Goal: Find specific page/section: Find specific page/section

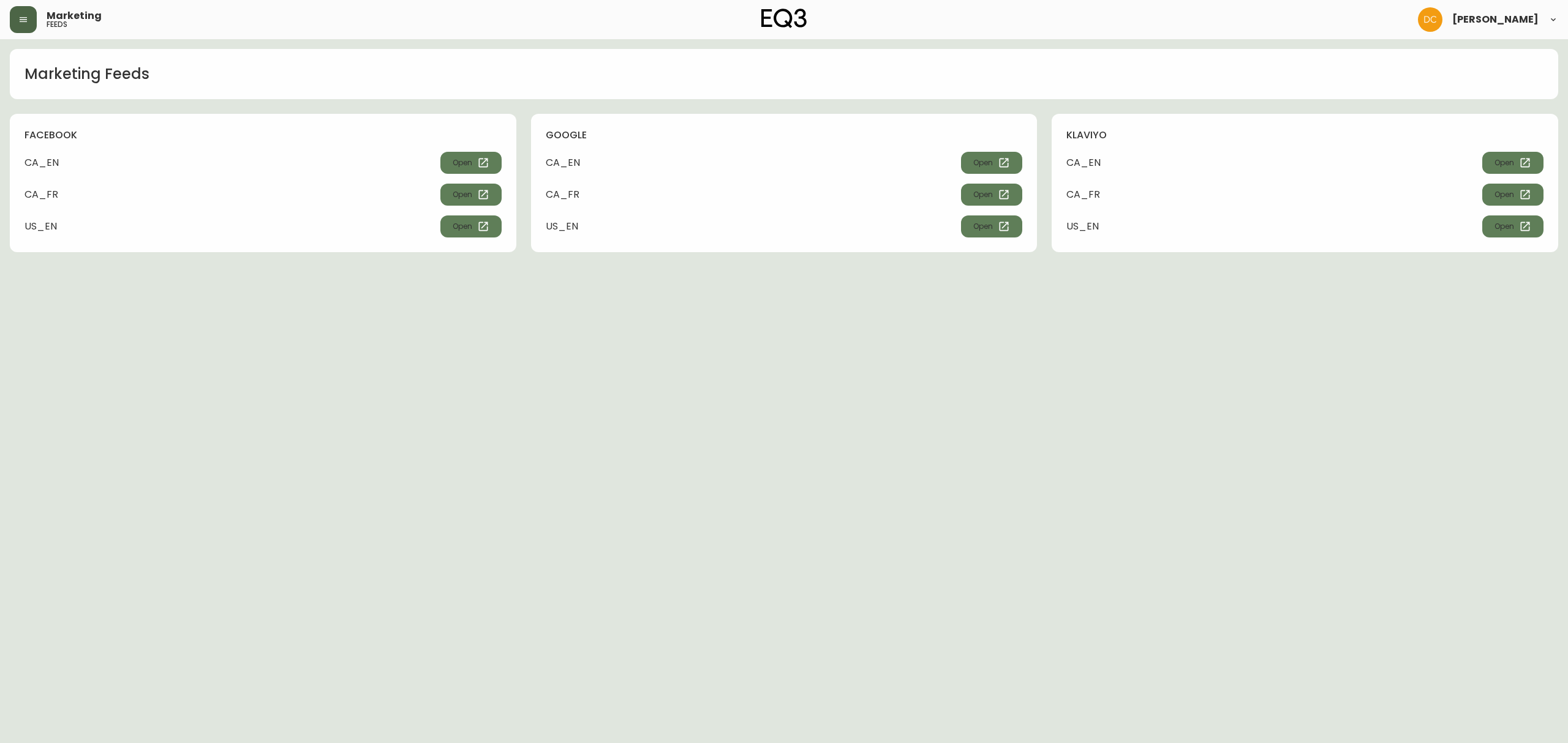
click at [32, 18] on button "button" at bounding box center [23, 19] width 27 height 27
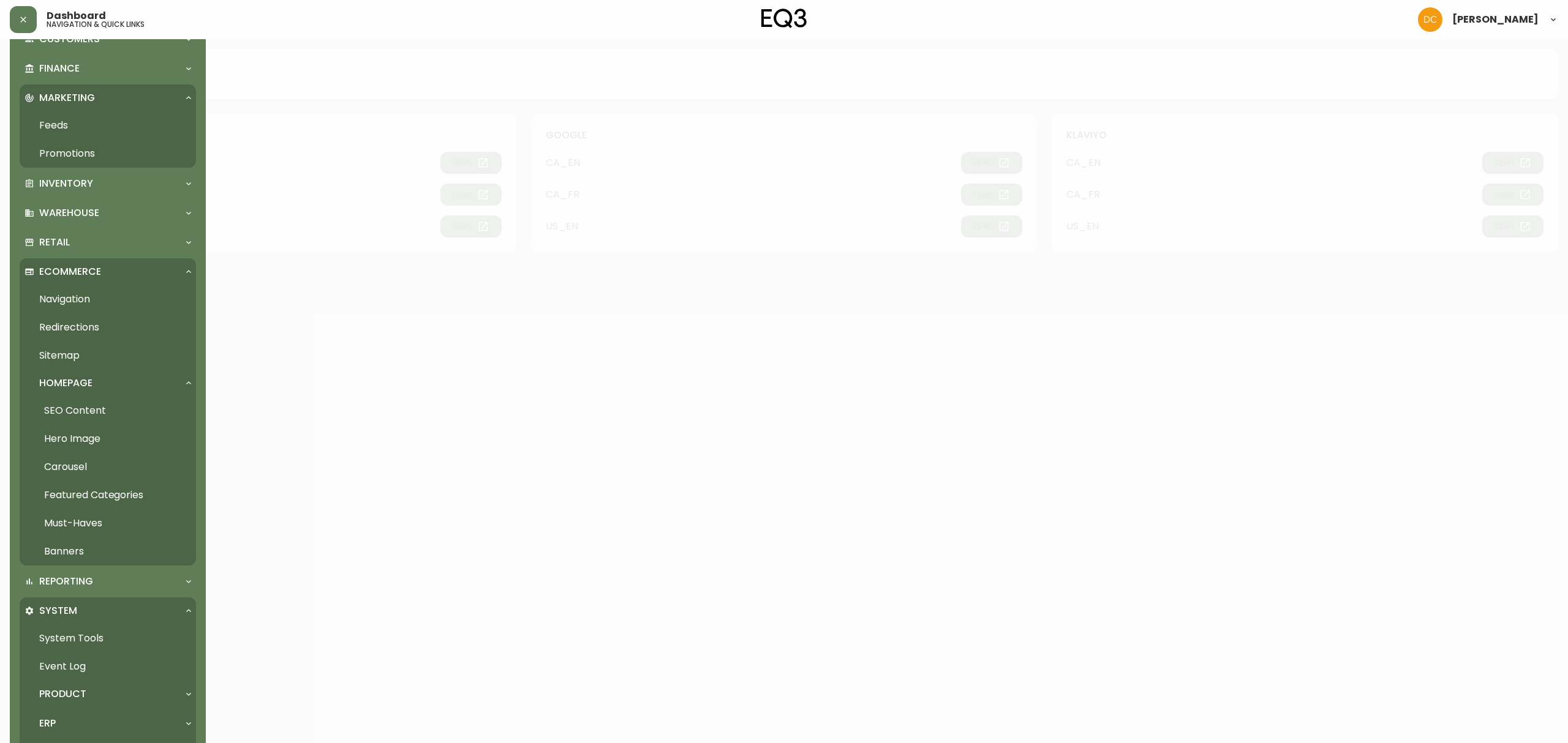
scroll to position [262, 0]
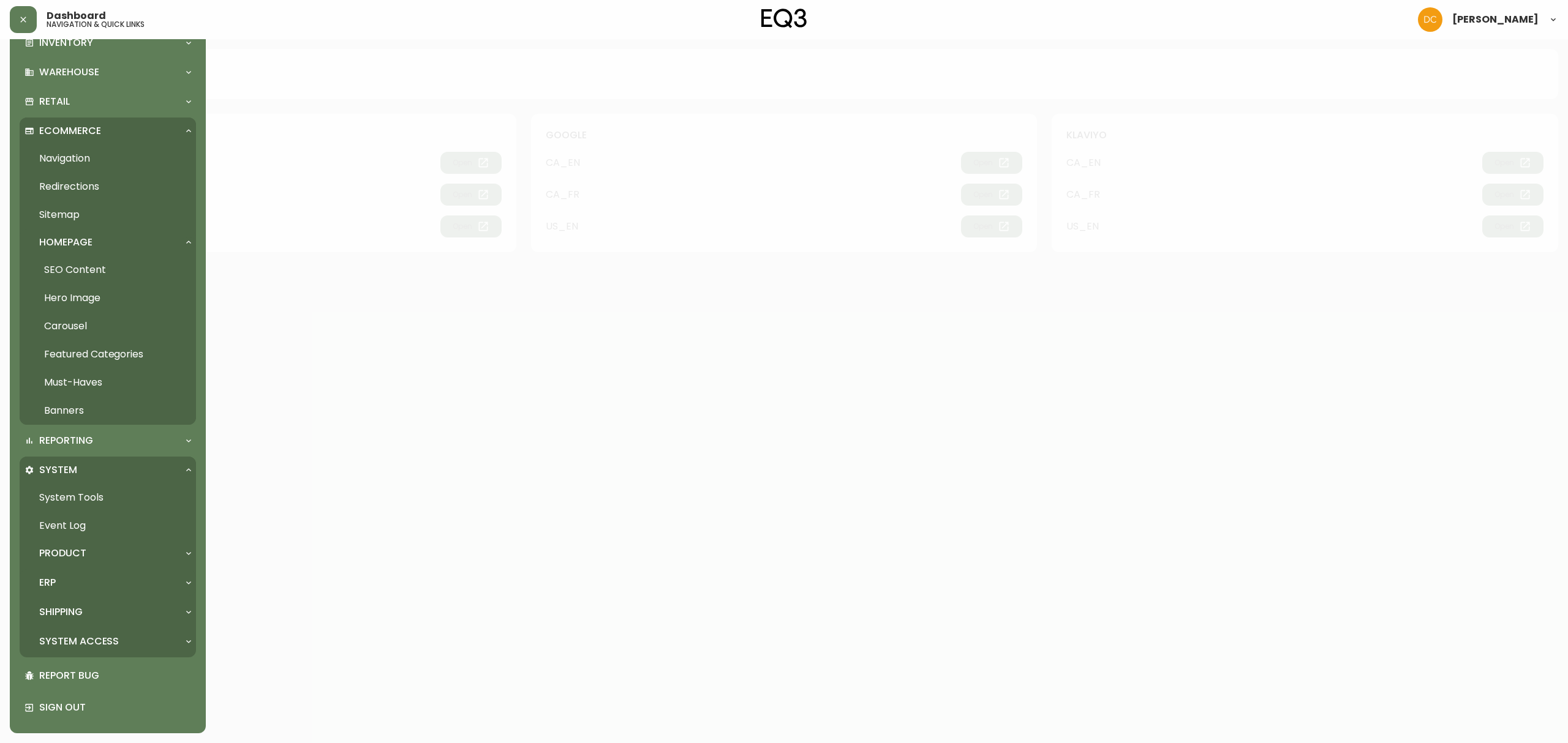
click at [85, 576] on div "ERP" at bounding box center [101, 582] width 154 height 13
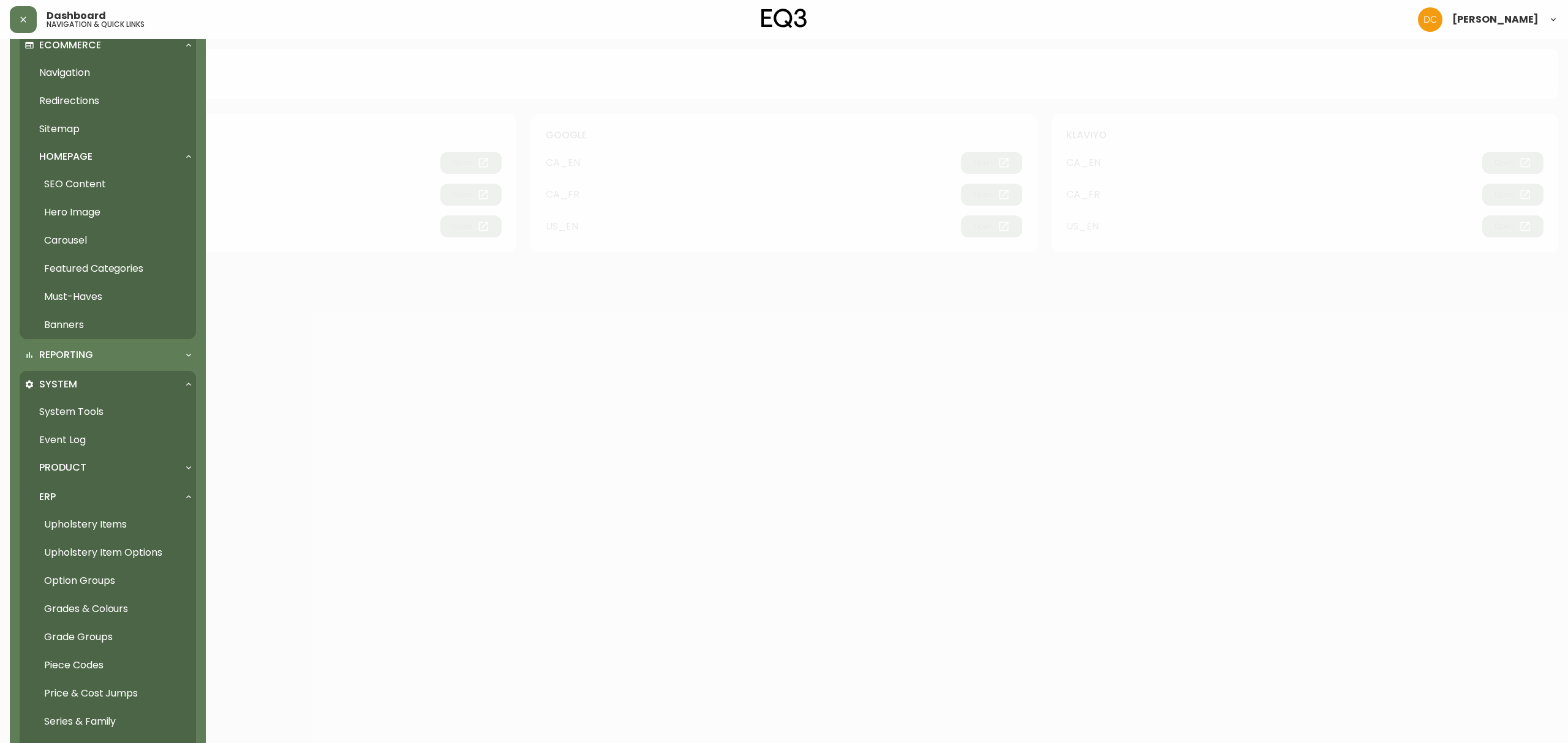
scroll to position [537, 0]
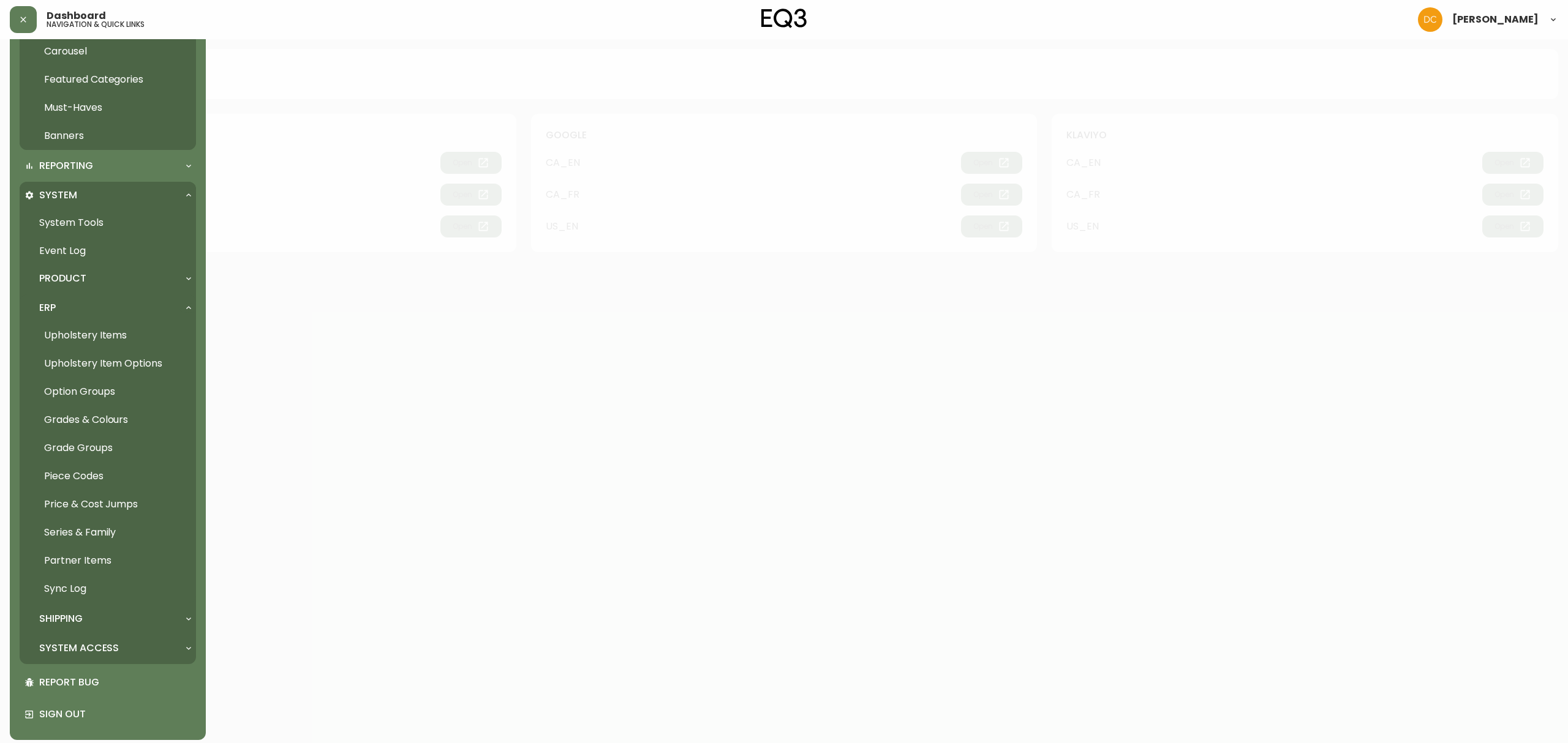
click at [136, 338] on link "Upholstery Items" at bounding box center [108, 335] width 177 height 28
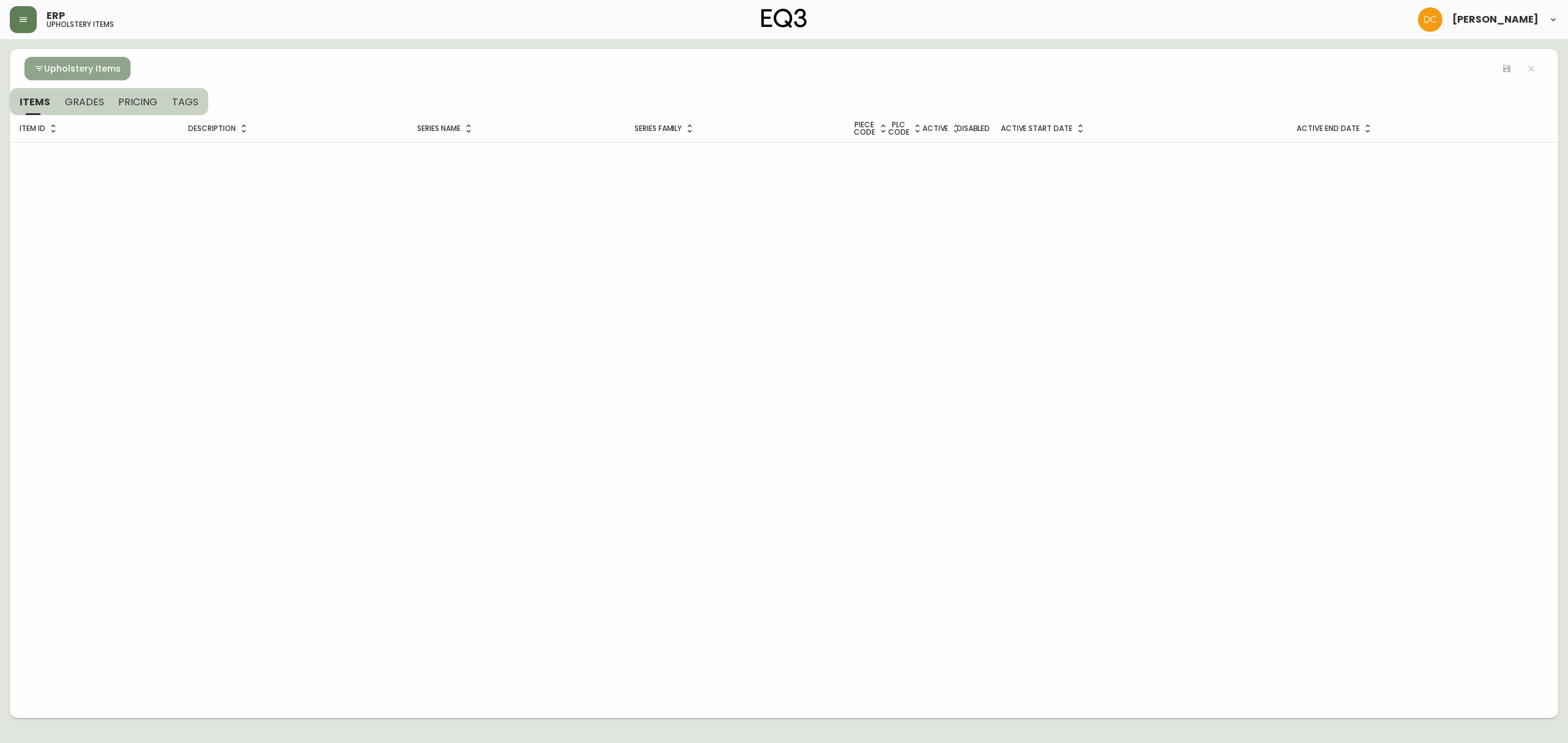
click at [72, 66] on span "Upholstery Items" at bounding box center [82, 69] width 77 height 15
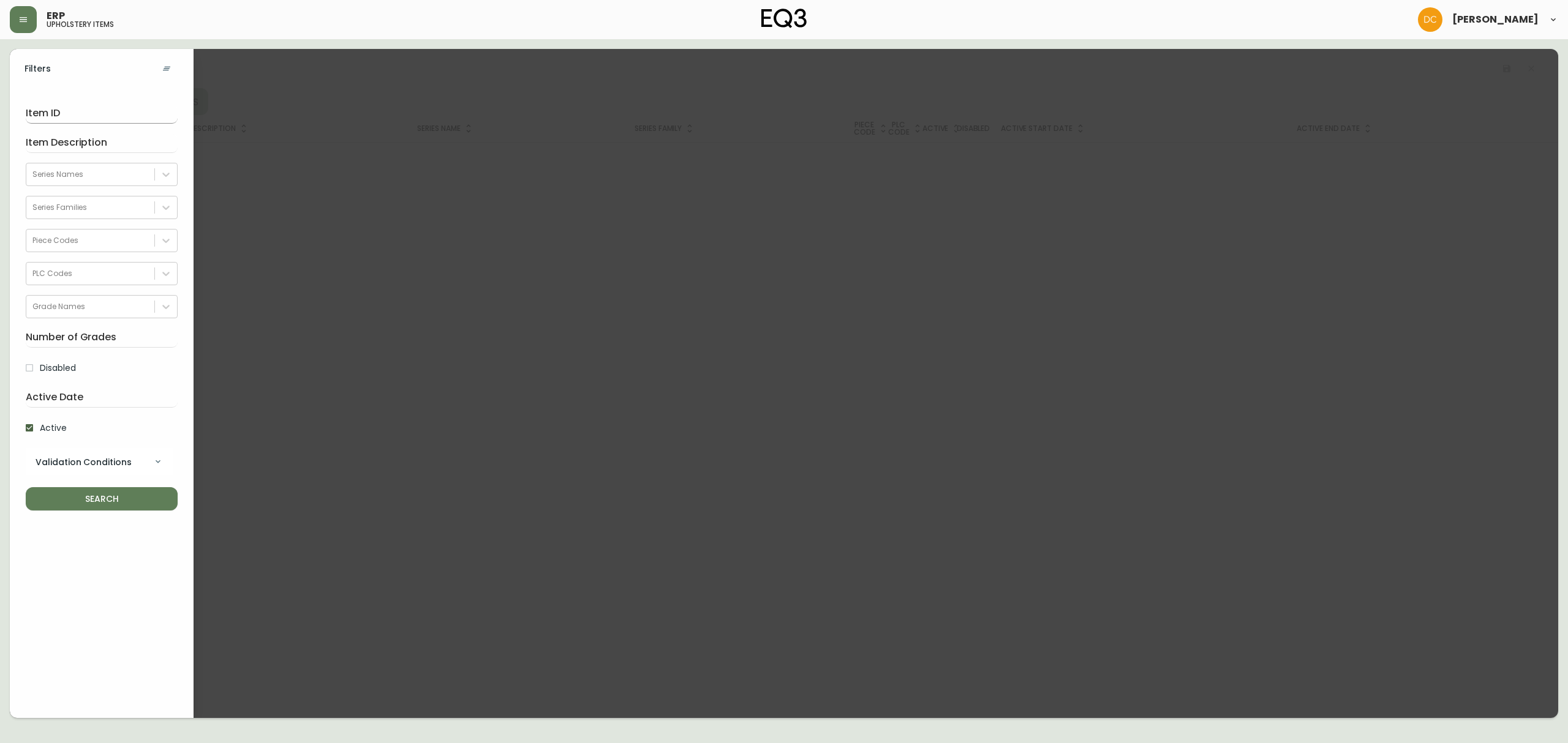
click at [107, 110] on input "text" at bounding box center [101, 114] width 152 height 20
paste input "30148-03"
type input "30148-03"
click at [96, 495] on span "SEARCH" at bounding box center [101, 499] width 132 height 15
